Goal: Information Seeking & Learning: Learn about a topic

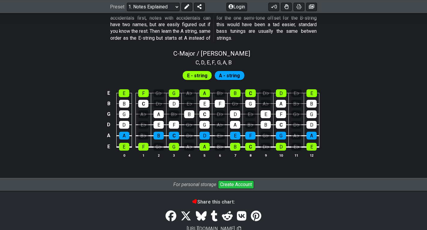
scroll to position [600, 0]
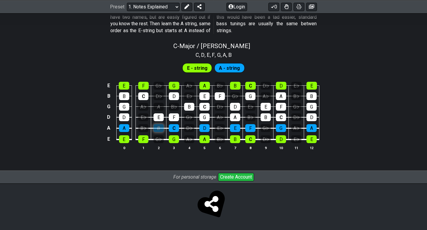
scroll to position [578, 0]
click at [156, 105] on tbody "E E F G♭ G A♭ A B♭ B C D♭ D E♭ E B B C D♭ D E♭ E F G♭ G A♭ A B♭ B G G A♭ A B♭ B…" at bounding box center [212, 110] width 214 height 71
click at [126, 129] on div "A" at bounding box center [124, 128] width 10 height 8
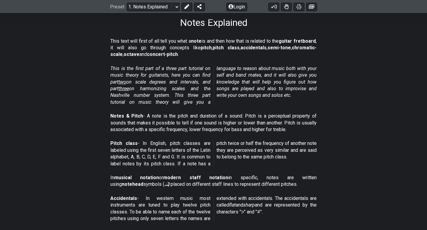
scroll to position [0, 0]
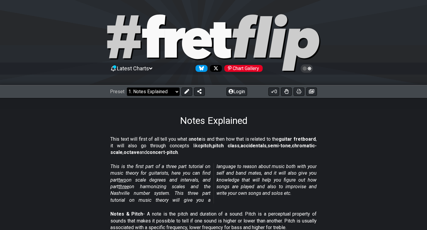
click at [161, 93] on select "Welcome to #fretflip! Initial Preset Custom Preset Minor Pentatonic Major Penta…" at bounding box center [153, 91] width 53 height 8
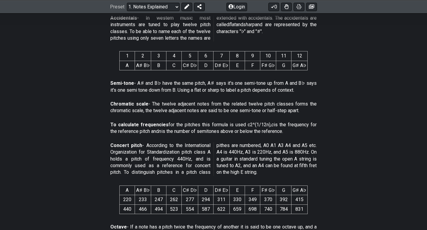
scroll to position [218, 0]
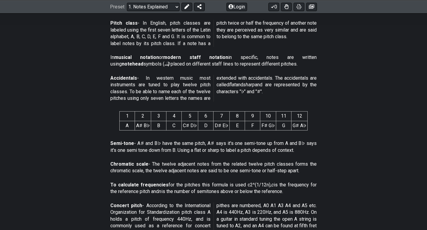
drag, startPoint x: 123, startPoint y: 114, endPoint x: 145, endPoint y: 116, distance: 22.2
click at [145, 116] on tr "1 2 3 4 5 6 7 8 9 10 11 12" at bounding box center [214, 115] width 188 height 9
click at [129, 117] on th "1" at bounding box center [127, 115] width 15 height 9
drag, startPoint x: 145, startPoint y: 124, endPoint x: 145, endPoint y: 134, distance: 10.2
click at [145, 124] on td "A♯ B♭" at bounding box center [143, 125] width 16 height 9
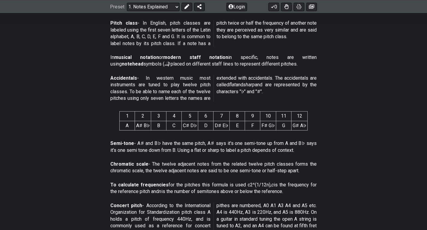
drag, startPoint x: 155, startPoint y: 122, endPoint x: 160, endPoint y: 136, distance: 14.8
click at [158, 130] on td "B" at bounding box center [158, 125] width 15 height 9
drag, startPoint x: 169, startPoint y: 125, endPoint x: 177, endPoint y: 143, distance: 19.1
click at [172, 134] on div "1 2 3 4 5 6 7 8 9 10 11 12 A A♯ B♭ B C C♯ D♭ D D♯ E♭ E F F♯ G♭ G G♯ A♭" at bounding box center [213, 121] width 188 height 31
drag, startPoint x: 133, startPoint y: 120, endPoint x: 140, endPoint y: 142, distance: 22.6
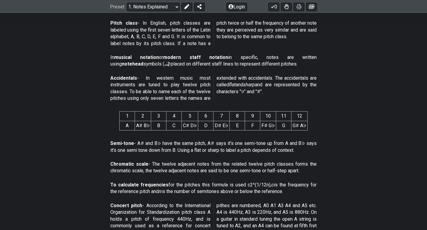
click at [134, 126] on table "1 2 3 4 5 6 7 8 9 10 11 12 A A♯ B♭ B C C♯ D♭ D D♯ E♭ E F F♯ G♭ G G♯ A♭" at bounding box center [213, 120] width 188 height 19
drag, startPoint x: 149, startPoint y: 122, endPoint x: 151, endPoint y: 147, distance: 25.0
click at [149, 133] on div "1 2 3 4 5 6 7 8 9 10 11 12 A A♯ B♭ B C C♯ D♭ D D♯ E♭ E F F♯ G♭ G G♯ A♭" at bounding box center [213, 121] width 188 height 31
click at [161, 136] on div "1 2 3 4 5 6 7 8 9 10 11 12 A A♯ B♭ B C C♯ D♭ D D♯ E♭ E F F♯ G♭ G G♯ A♭" at bounding box center [213, 121] width 188 height 31
drag, startPoint x: 177, startPoint y: 123, endPoint x: 182, endPoint y: 152, distance: 29.5
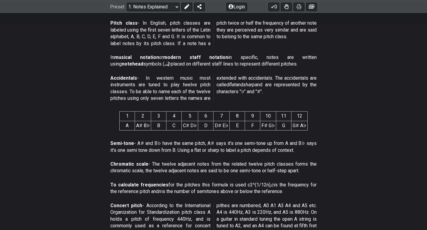
click at [180, 143] on div "This text will first of all tell you what a note is and then how that is relate…" at bounding box center [213, 219] width 427 height 622
drag, startPoint x: 185, startPoint y: 117, endPoint x: 191, endPoint y: 148, distance: 31.8
click at [186, 129] on table "1 2 3 4 5 6 7 8 9 10 11 12 A A♯ B♭ B C C♯ D♭ D D♯ E♭ E F F♯ G♭ G G♯ A♭" at bounding box center [213, 120] width 188 height 19
click at [205, 146] on div "This text will first of all tell you what a note is and then how that is relate…" at bounding box center [213, 219] width 427 height 622
drag, startPoint x: 215, startPoint y: 121, endPoint x: 224, endPoint y: 155, distance: 35.9
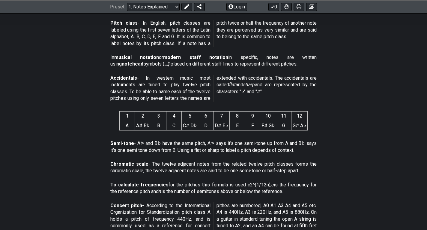
click at [217, 138] on div "This text will first of all tell you what a note is and then how that is relate…" at bounding box center [213, 219] width 427 height 622
drag, startPoint x: 233, startPoint y: 134, endPoint x: 237, endPoint y: 151, distance: 18.1
click at [235, 146] on div "This text will first of all tell you what a note is and then how that is relate…" at bounding box center [213, 219] width 427 height 622
drag, startPoint x: 246, startPoint y: 125, endPoint x: 250, endPoint y: 156, distance: 31.5
click at [248, 150] on div "This text will first of all tell you what a note is and then how that is relate…" at bounding box center [213, 219] width 427 height 622
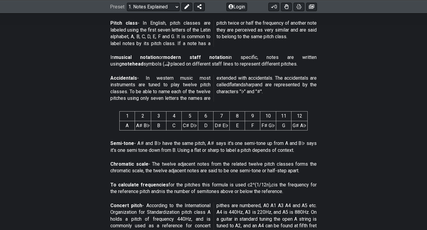
drag, startPoint x: 262, startPoint y: 125, endPoint x: 269, endPoint y: 156, distance: 32.5
click at [263, 142] on div "This text will first of all tell you what a note is and then how that is relate…" at bounding box center [213, 219] width 427 height 622
drag, startPoint x: 131, startPoint y: 123, endPoint x: 134, endPoint y: 137, distance: 14.4
click at [133, 131] on span "1 2 3 4 5 6 7 8 9 10 11 12 A A♯ B♭ B C C♯ D♭ D D♯ E♭ E F F♯ G♭ G G♯ A♭" at bounding box center [213, 121] width 188 height 24
drag, startPoint x: 134, startPoint y: 147, endPoint x: 127, endPoint y: 120, distance: 27.7
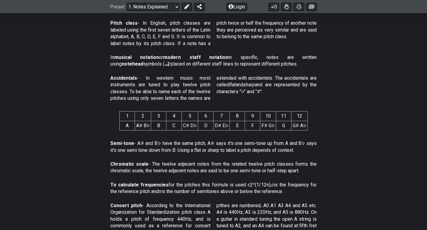
click at [135, 148] on div "This text will first of all tell you what a note is and then how that is relate…" at bounding box center [213, 219] width 427 height 622
drag, startPoint x: 126, startPoint y: 108, endPoint x: 134, endPoint y: 160, distance: 52.8
click at [132, 151] on div "This text will first of all tell you what a note is and then how that is relate…" at bounding box center [213, 219] width 427 height 622
drag, startPoint x: 143, startPoint y: 111, endPoint x: 148, endPoint y: 161, distance: 49.7
click at [147, 160] on div "This text will first of all tell you what a note is and then how that is relate…" at bounding box center [213, 219] width 427 height 622
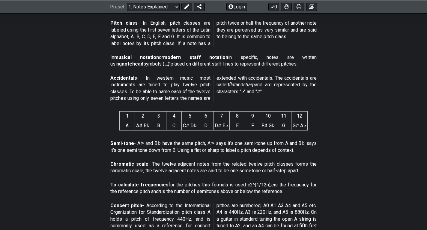
drag, startPoint x: 165, startPoint y: 143, endPoint x: 179, endPoint y: 136, distance: 15.4
click at [176, 146] on div "This text will first of all tell you what a note is and then how that is relate…" at bounding box center [213, 219] width 427 height 622
click at [133, 124] on td "A" at bounding box center [127, 125] width 15 height 9
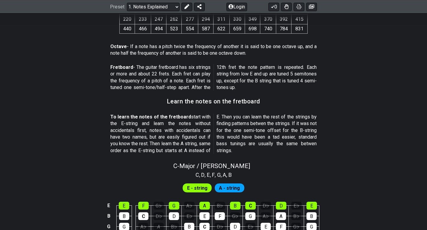
scroll to position [578, 0]
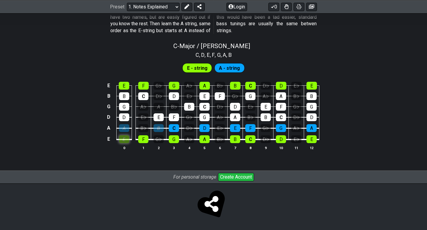
click at [123, 140] on div "E" at bounding box center [124, 139] width 10 height 8
click at [145, 140] on div "F" at bounding box center [143, 139] width 10 height 8
click at [144, 141] on div "F" at bounding box center [143, 139] width 10 height 8
click at [137, 141] on table "E E F G♭ G A♭ A B♭ B C D♭ D E♭ E B B C D♭ D E♭ E F G♭ G A♭ A B♭ B G G A♭ A B♭ B…" at bounding box center [212, 110] width 215 height 71
click at [128, 140] on div "E" at bounding box center [124, 139] width 10 height 8
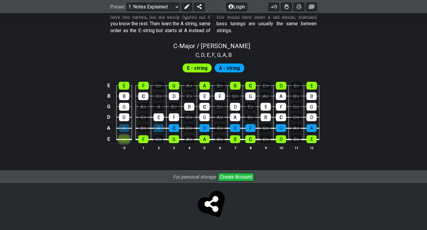
click at [128, 140] on div "E" at bounding box center [124, 139] width 10 height 8
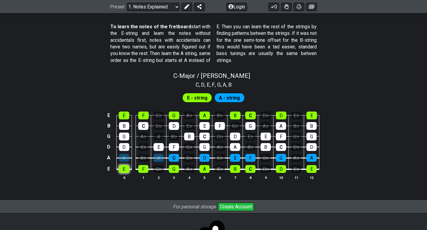
click at [127, 170] on div "E" at bounding box center [124, 169] width 10 height 8
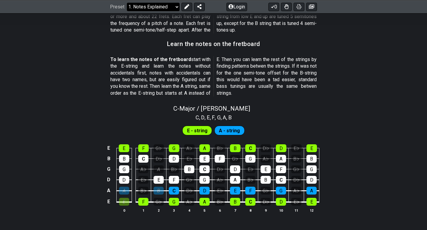
scroll to position [515, 0]
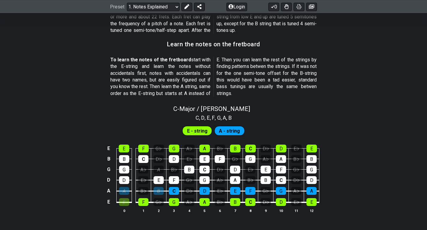
click at [218, 134] on div "A - string" at bounding box center [230, 131] width 30 height 10
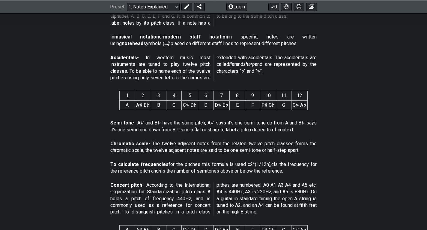
scroll to position [0, 0]
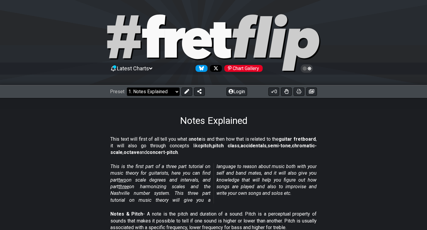
click at [166, 93] on select "Welcome to #fretflip! Initial Preset Custom Preset Minor Pentatonic Major Penta…" at bounding box center [153, 91] width 53 height 8
click at [127, 87] on select "Welcome to #fretflip! Initial Preset Custom Preset Minor Pentatonic Major Penta…" at bounding box center [153, 91] width 53 height 8
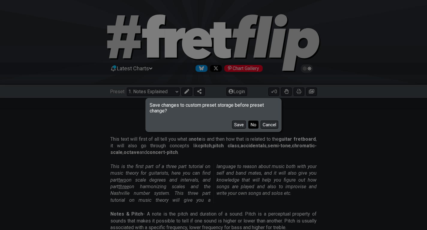
click at [249, 126] on button "No" at bounding box center [253, 124] width 10 height 8
select select "/scale-degrees-and-intervals"
